Goal: Information Seeking & Learning: Learn about a topic

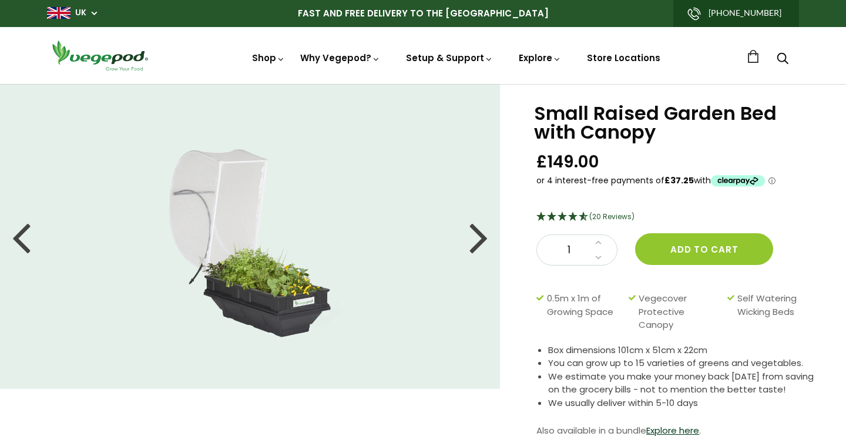
click at [484, 239] on div at bounding box center [479, 236] width 19 height 53
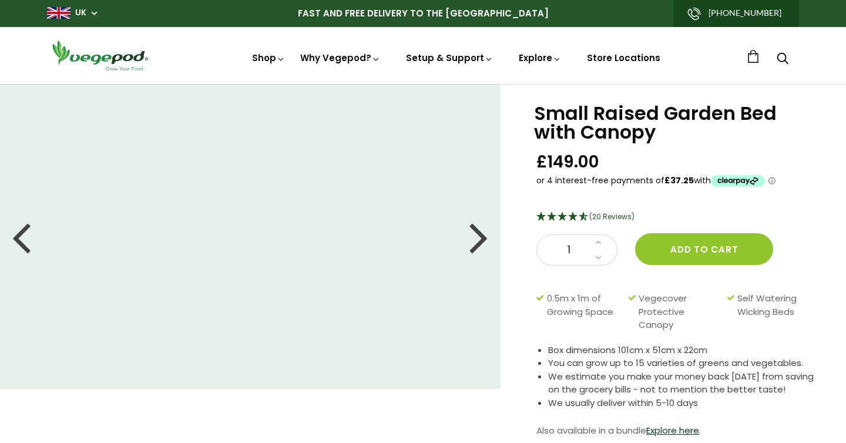
click at [484, 239] on div at bounding box center [479, 236] width 19 height 53
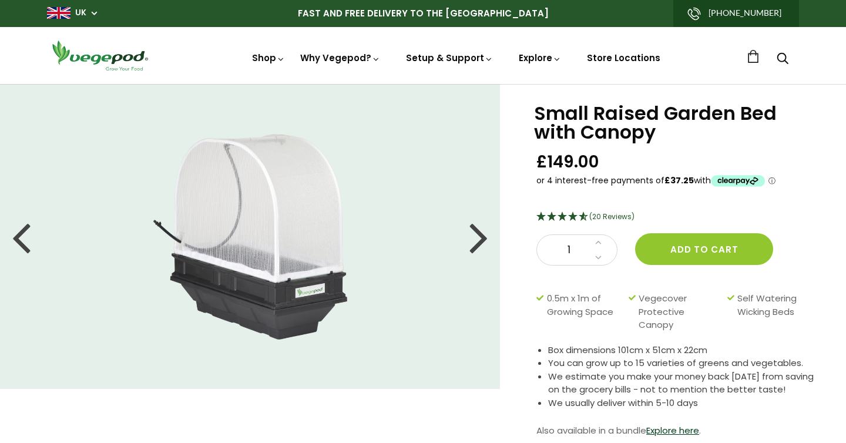
click at [484, 239] on div at bounding box center [479, 236] width 19 height 53
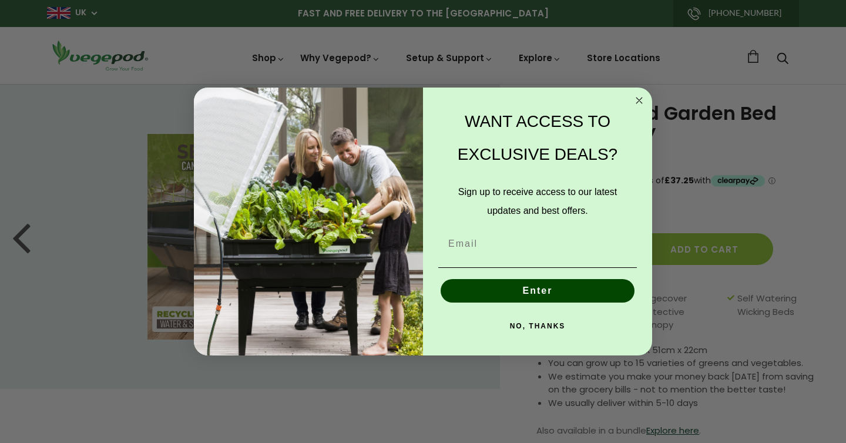
click at [484, 239] on div "WANT ACCESS TO EXCLUSIVE DEALS? Sign up to receive access to our latest updates…" at bounding box center [531, 221] width 217 height 245
click at [639, 105] on circle "Close dialog" at bounding box center [640, 100] width 14 height 14
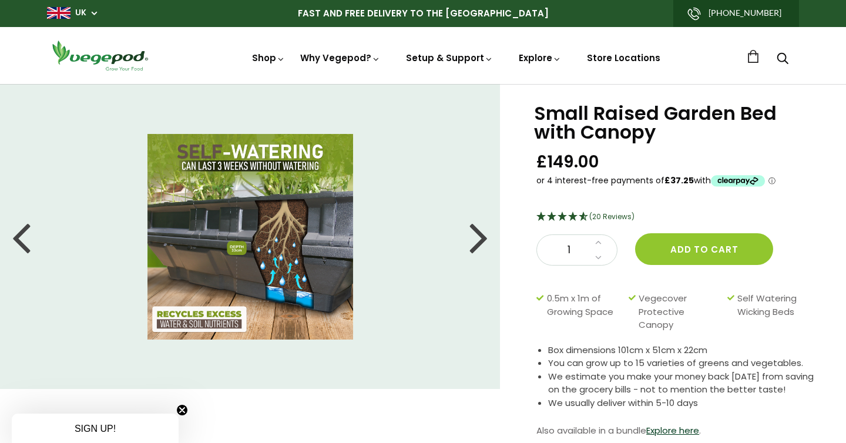
click at [473, 236] on div at bounding box center [479, 236] width 19 height 53
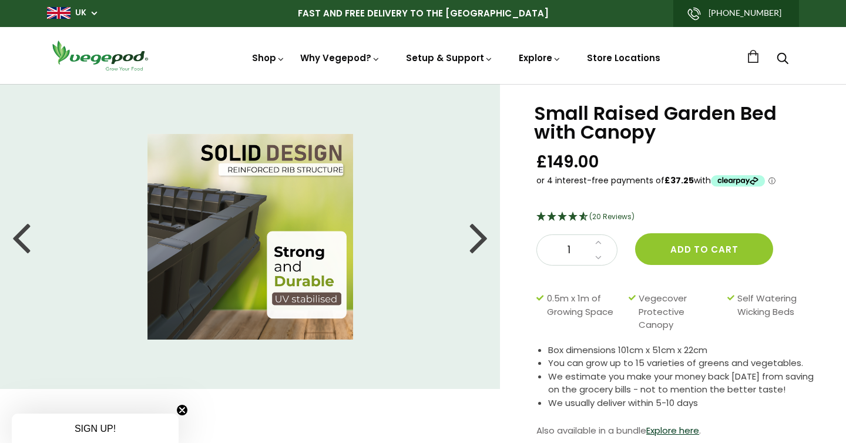
click at [472, 236] on div at bounding box center [479, 236] width 19 height 53
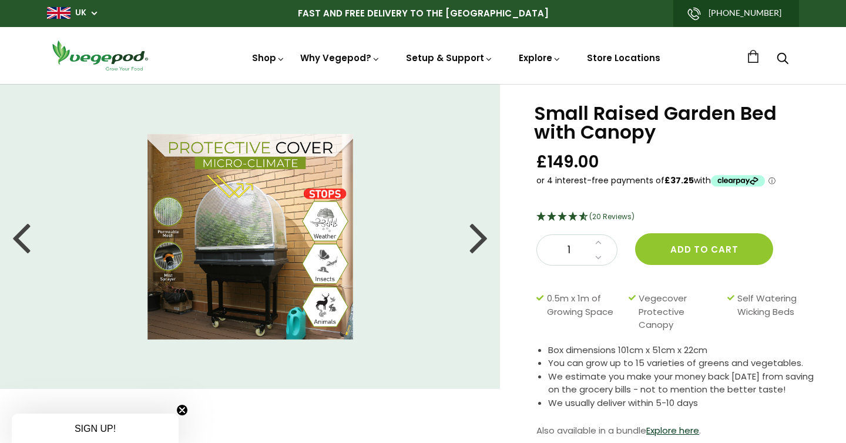
click at [472, 236] on div at bounding box center [479, 236] width 19 height 53
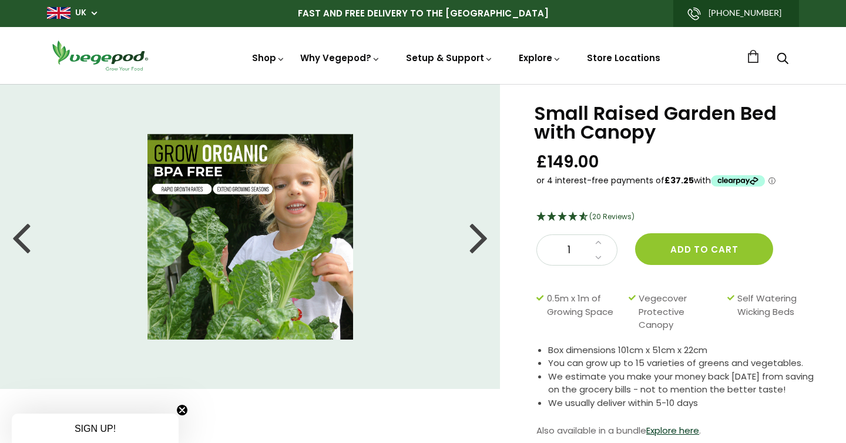
click at [472, 236] on div at bounding box center [479, 236] width 19 height 53
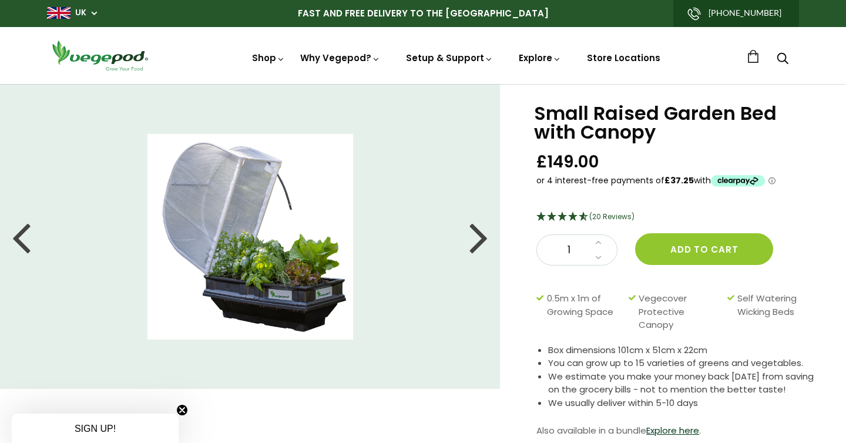
click at [472, 236] on div at bounding box center [479, 236] width 19 height 53
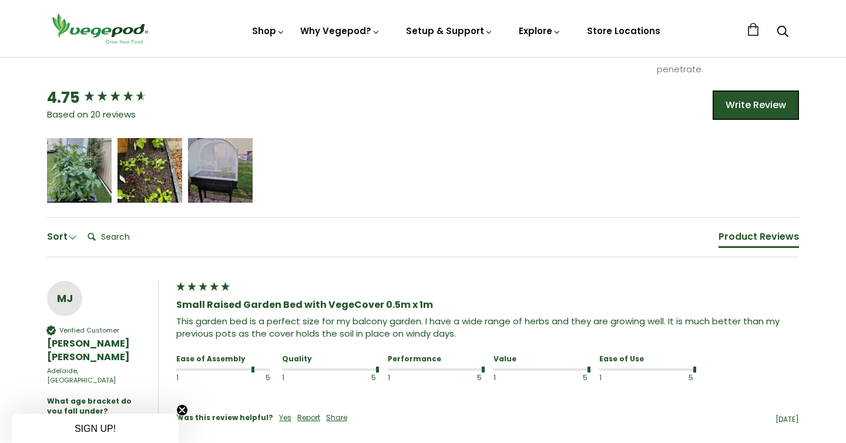
scroll to position [717, 0]
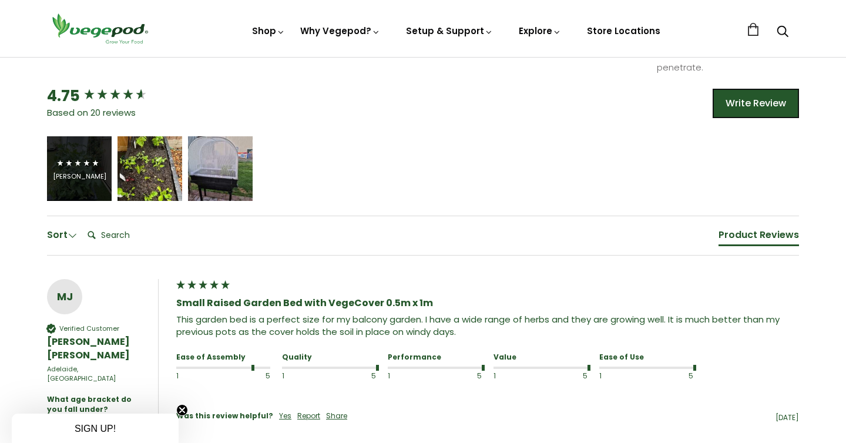
click at [88, 201] on div "Jennifer Rogers" at bounding box center [79, 168] width 65 height 65
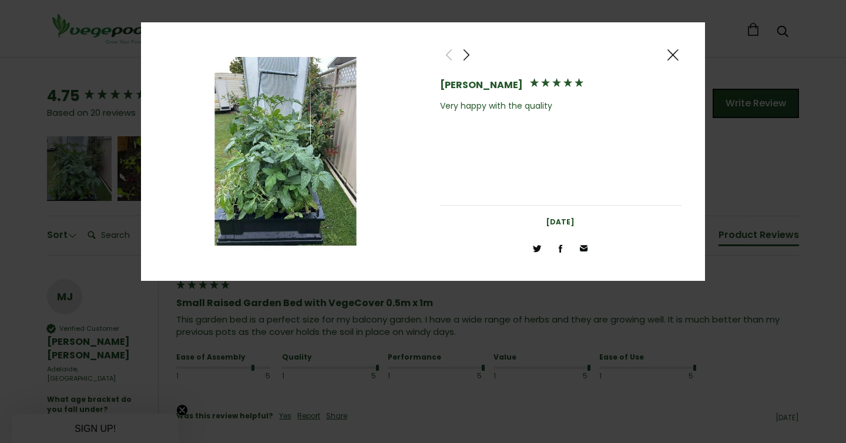
click at [465, 60] on span at bounding box center [467, 55] width 14 height 15
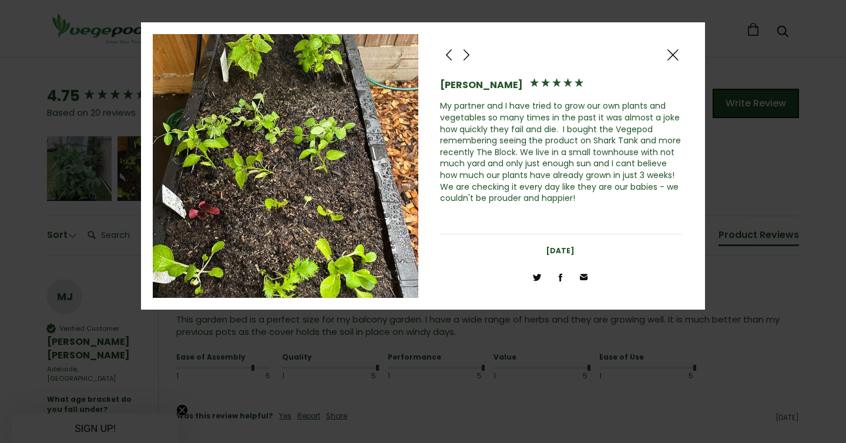
click at [465, 60] on span at bounding box center [467, 55] width 14 height 15
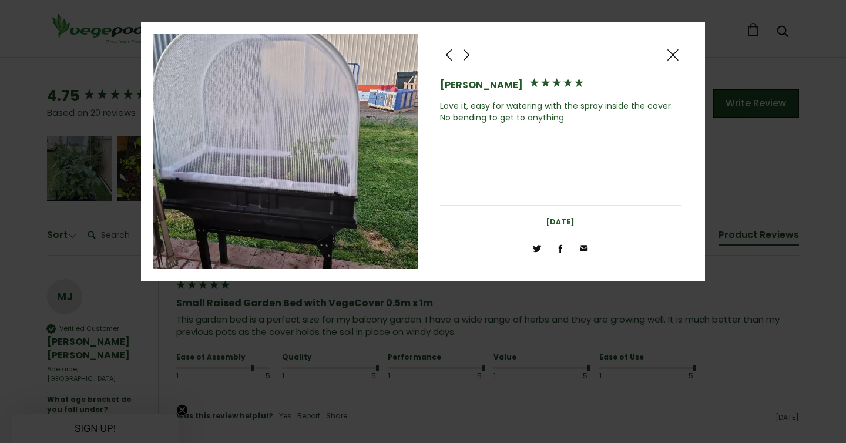
click at [465, 60] on span at bounding box center [467, 55] width 14 height 15
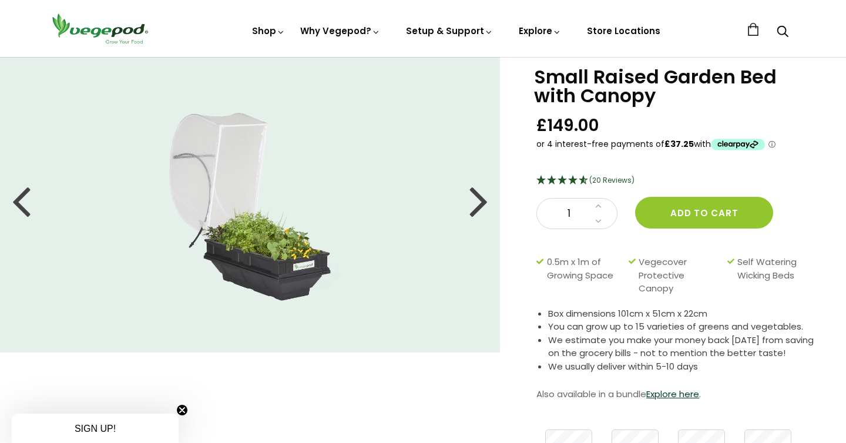
scroll to position [0, 0]
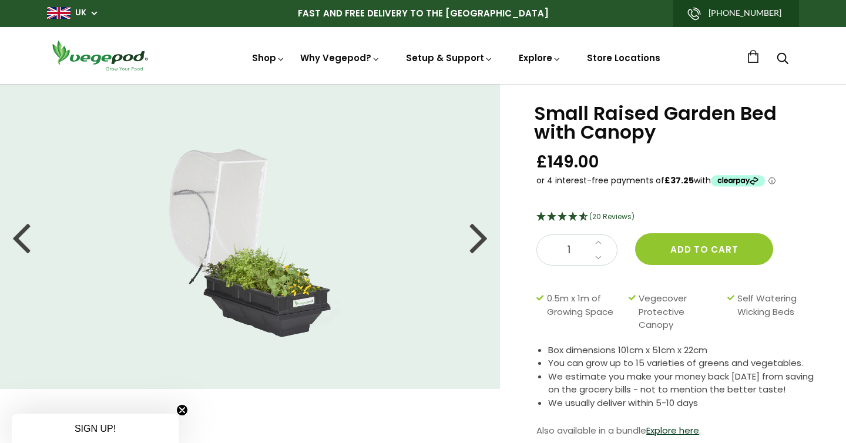
click at [477, 229] on div at bounding box center [479, 236] width 19 height 53
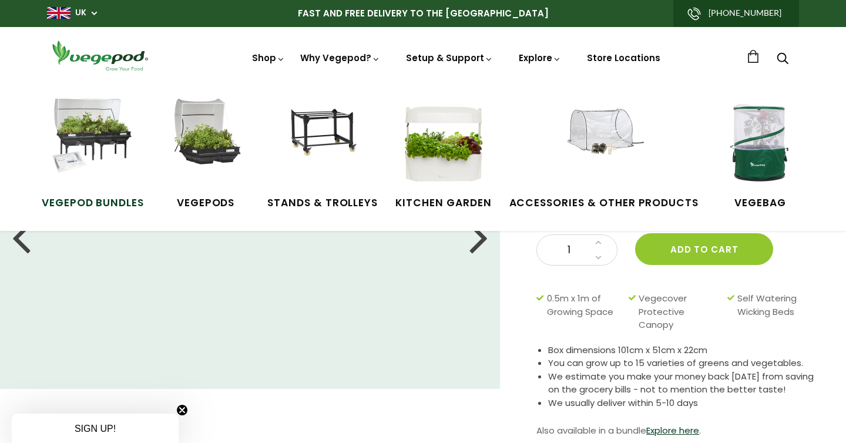
click at [122, 142] on img at bounding box center [93, 143] width 88 height 88
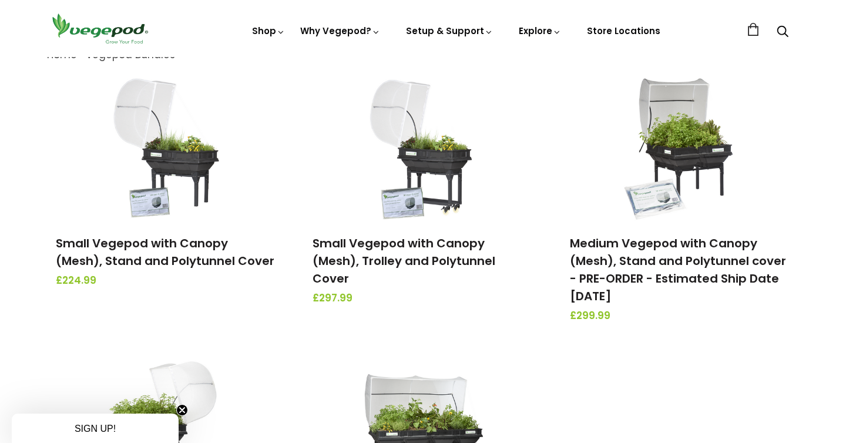
scroll to position [147, 0]
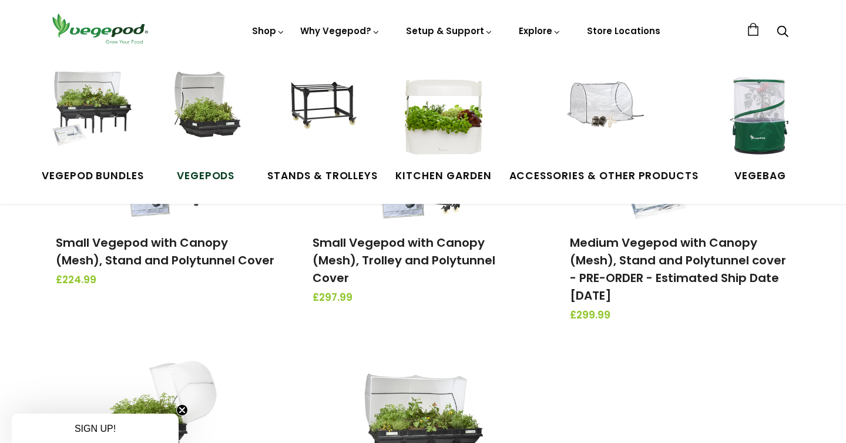
click at [202, 128] on img at bounding box center [206, 116] width 88 height 88
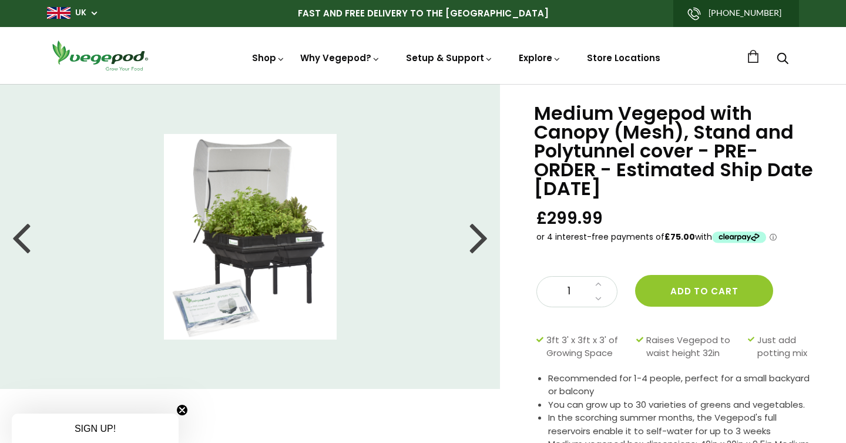
click at [476, 242] on div at bounding box center [479, 236] width 19 height 53
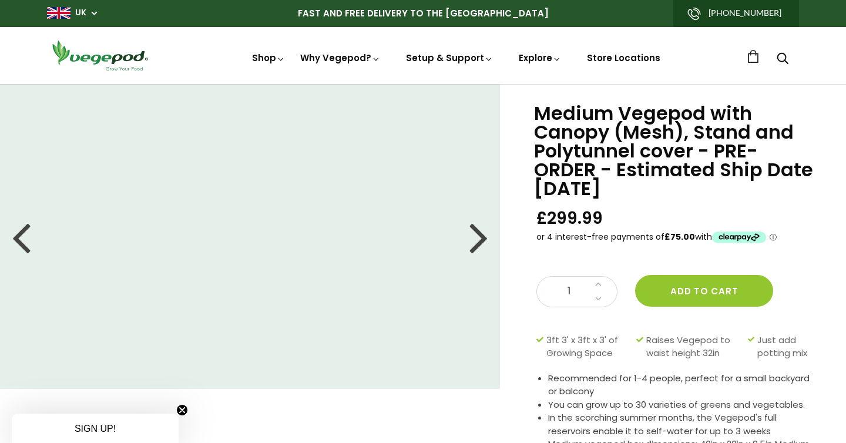
click at [476, 242] on div at bounding box center [479, 236] width 19 height 53
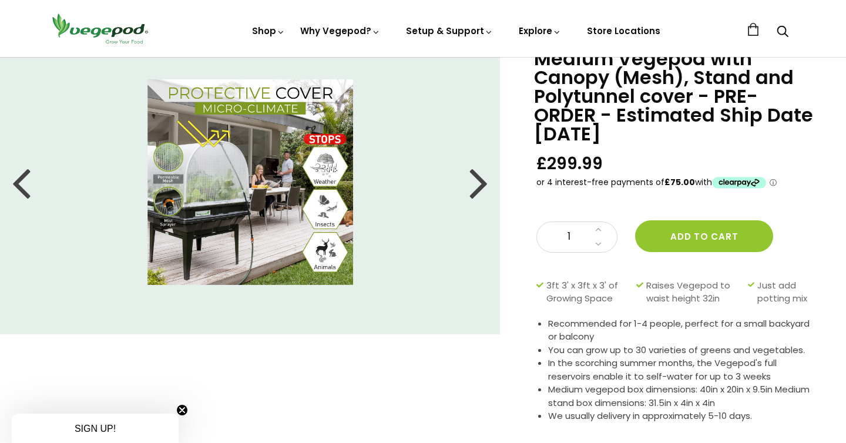
scroll to position [26, 0]
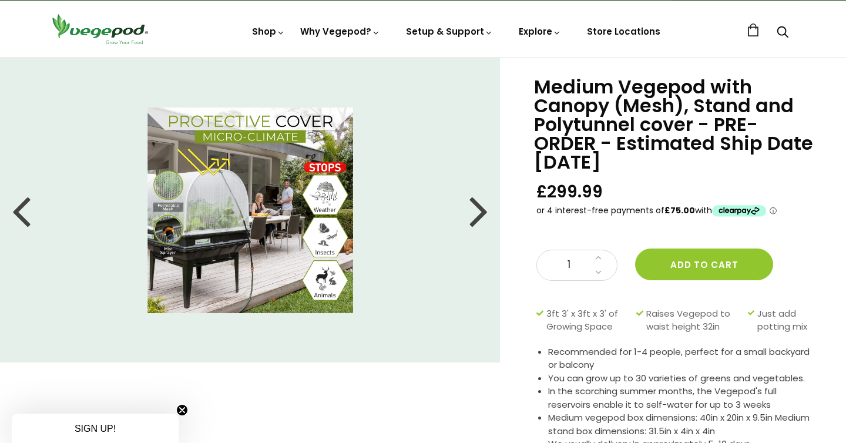
click at [475, 212] on div at bounding box center [479, 210] width 19 height 53
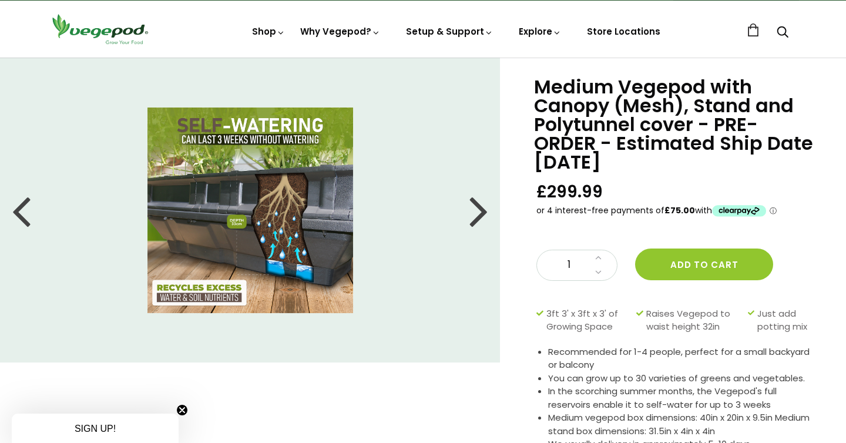
click at [475, 212] on div at bounding box center [479, 210] width 19 height 53
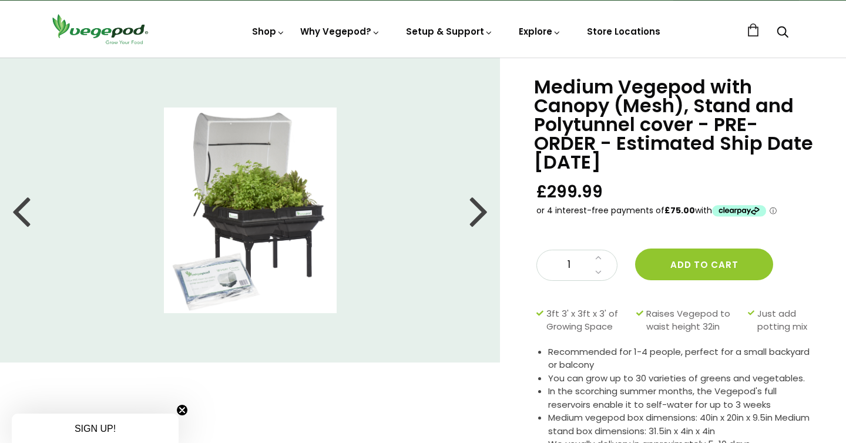
click at [475, 212] on div at bounding box center [479, 210] width 19 height 53
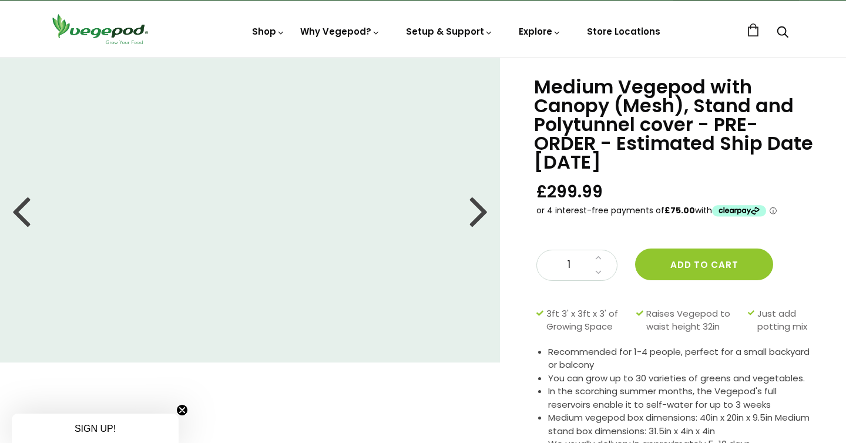
click at [475, 212] on div at bounding box center [479, 210] width 19 height 53
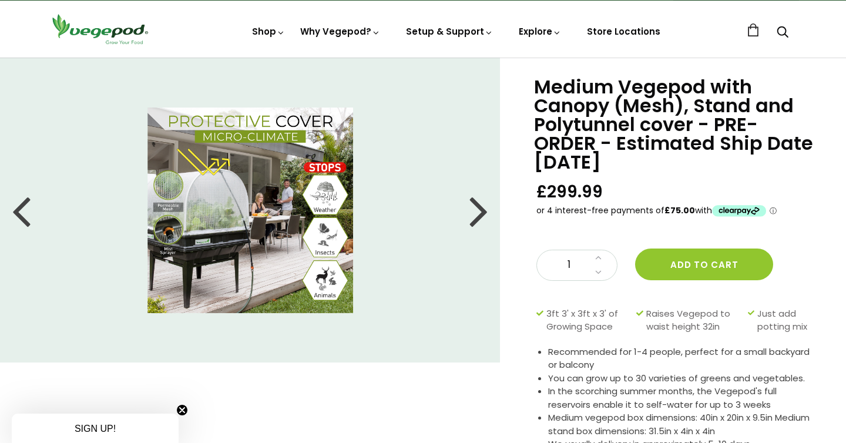
click at [475, 212] on div at bounding box center [479, 210] width 19 height 53
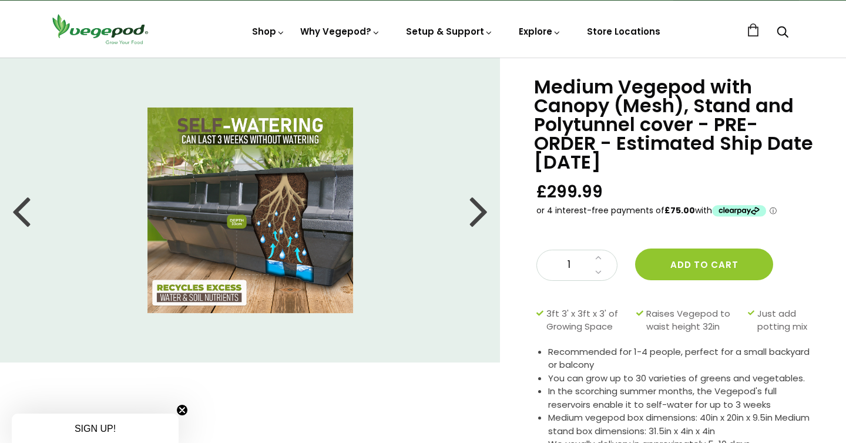
click at [475, 212] on div at bounding box center [479, 210] width 19 height 53
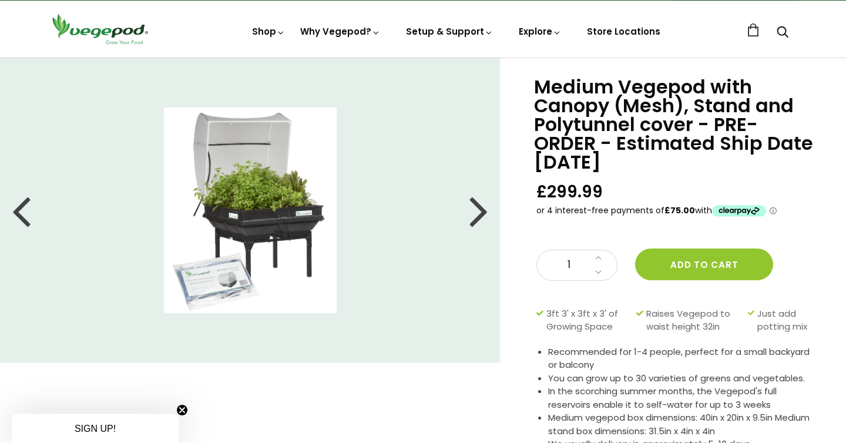
click at [475, 212] on div at bounding box center [479, 210] width 19 height 53
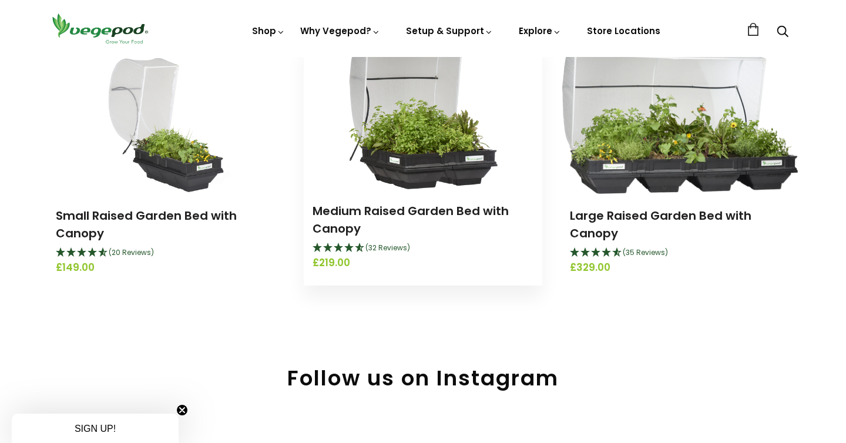
scroll to position [172, 0]
